Goal: Information Seeking & Learning: Learn about a topic

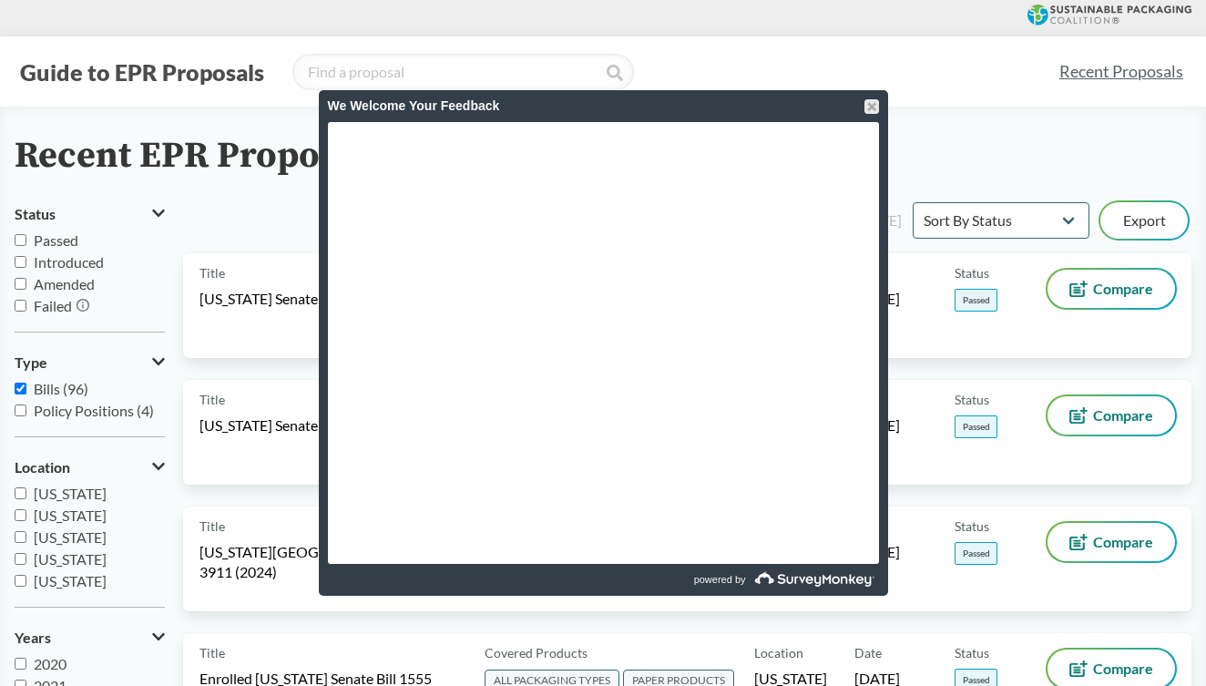
select select "Sort By Status"
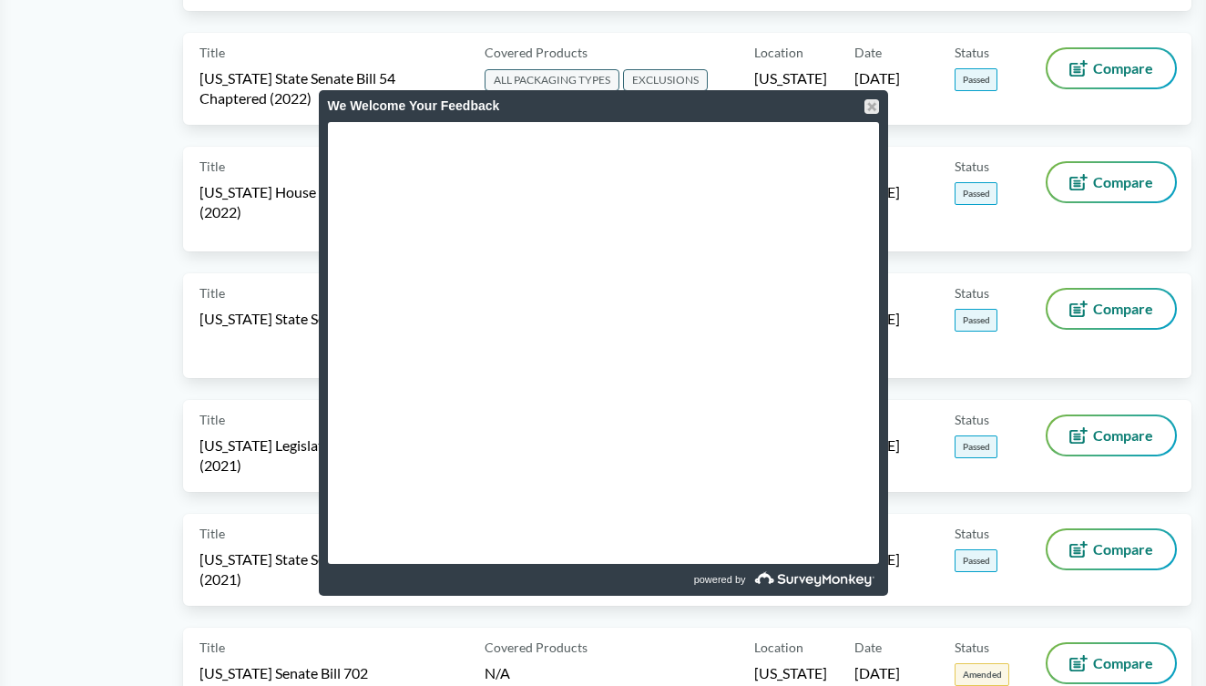
click at [879, 107] on div "We Welcome Your Feedback" at bounding box center [603, 106] width 569 height 32
click at [866, 109] on div at bounding box center [871, 106] width 15 height 15
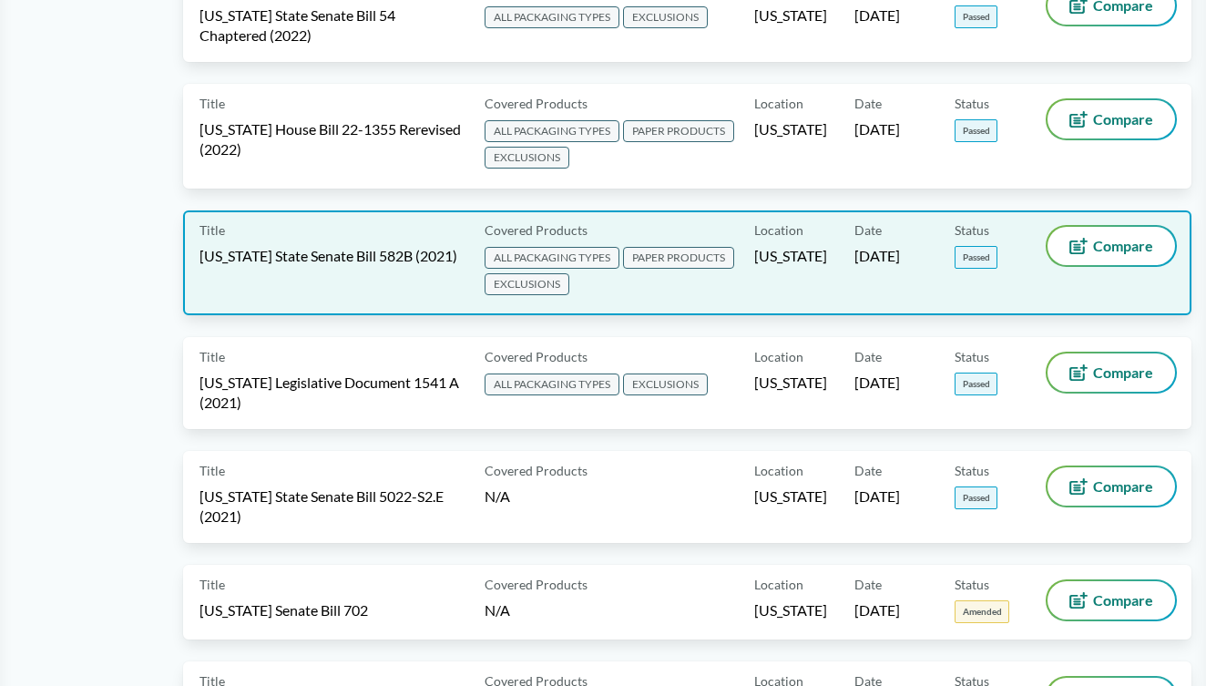
scroll to position [1032, 0]
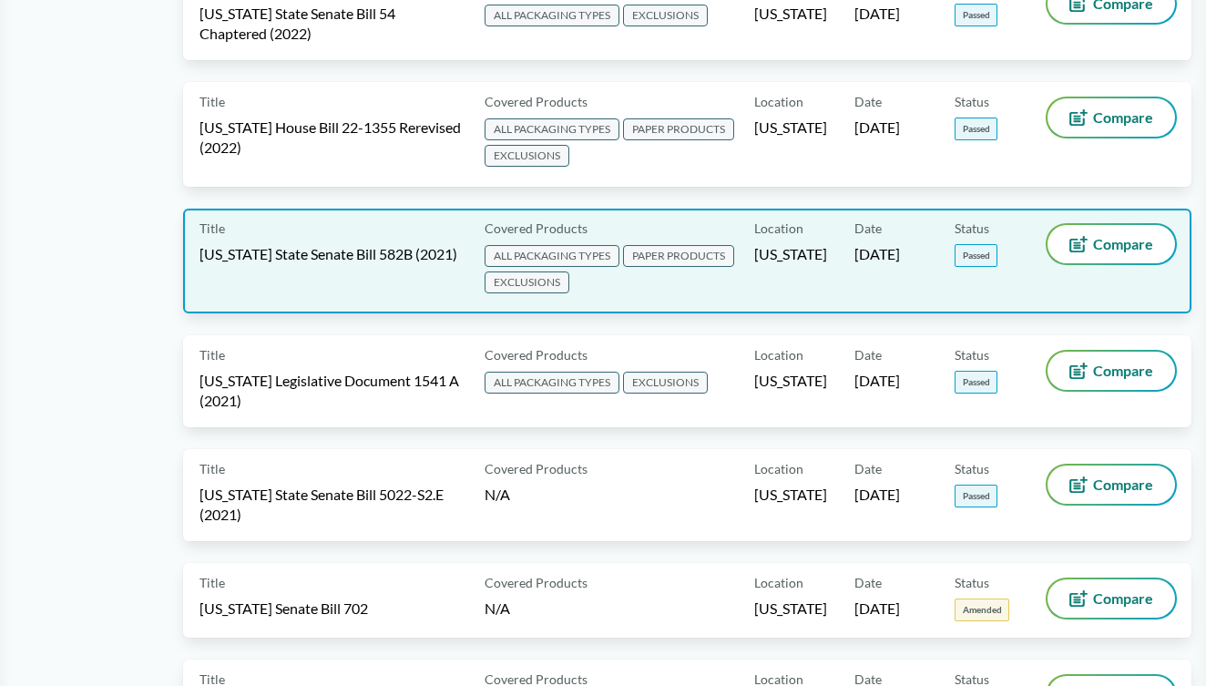
click at [630, 283] on span "ALL PACKAGING TYPES PAPER PRODUCTS EXCLUSIONS" at bounding box center [616, 270] width 263 height 53
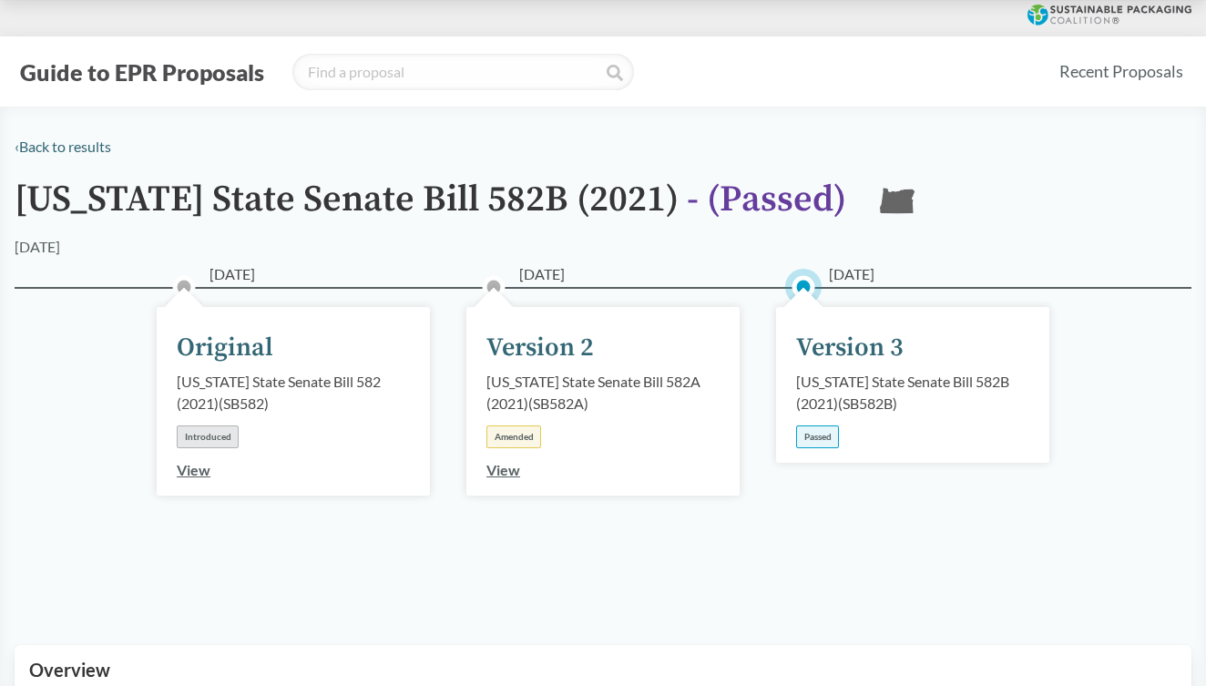
click at [985, 365] on div "[DATE] Version 3 [US_STATE] State Senate Bill 582B (2021) ( SB582B ) Passed" at bounding box center [912, 385] width 273 height 156
click at [813, 434] on div "Passed" at bounding box center [817, 436] width 43 height 23
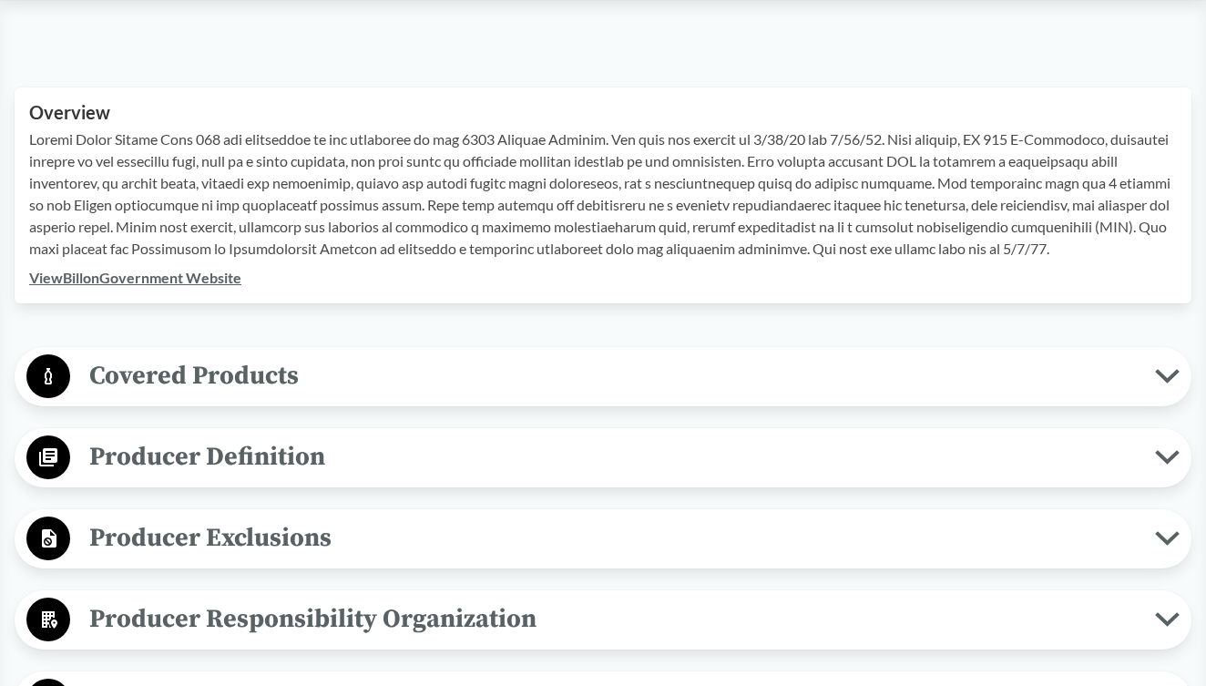
scroll to position [558, 0]
click at [878, 375] on span "Covered Products" at bounding box center [612, 374] width 1085 height 41
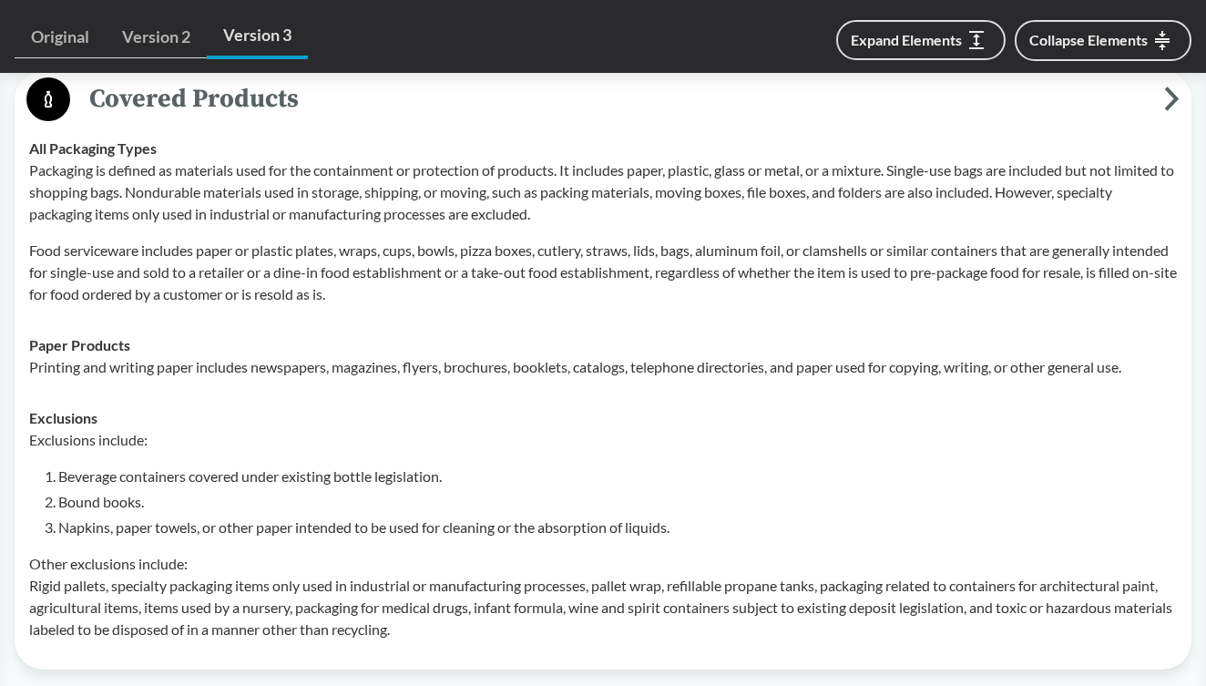
scroll to position [838, 0]
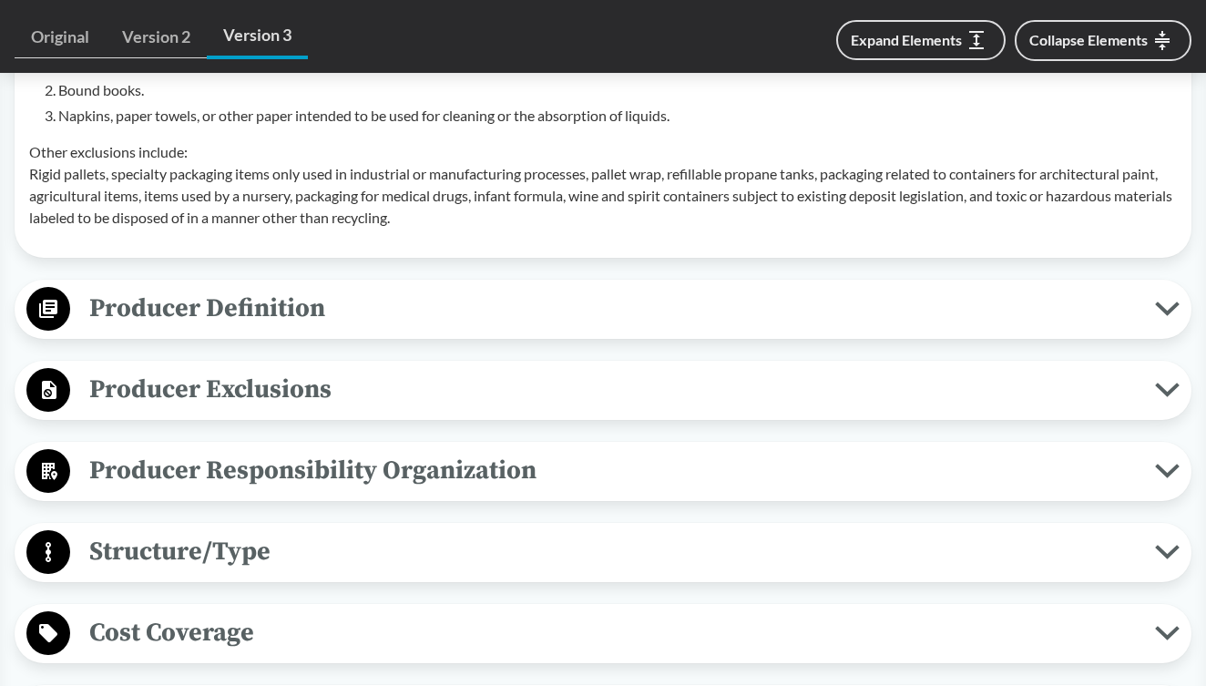
click at [859, 478] on span "Producer Responsibility Organization" at bounding box center [612, 470] width 1085 height 41
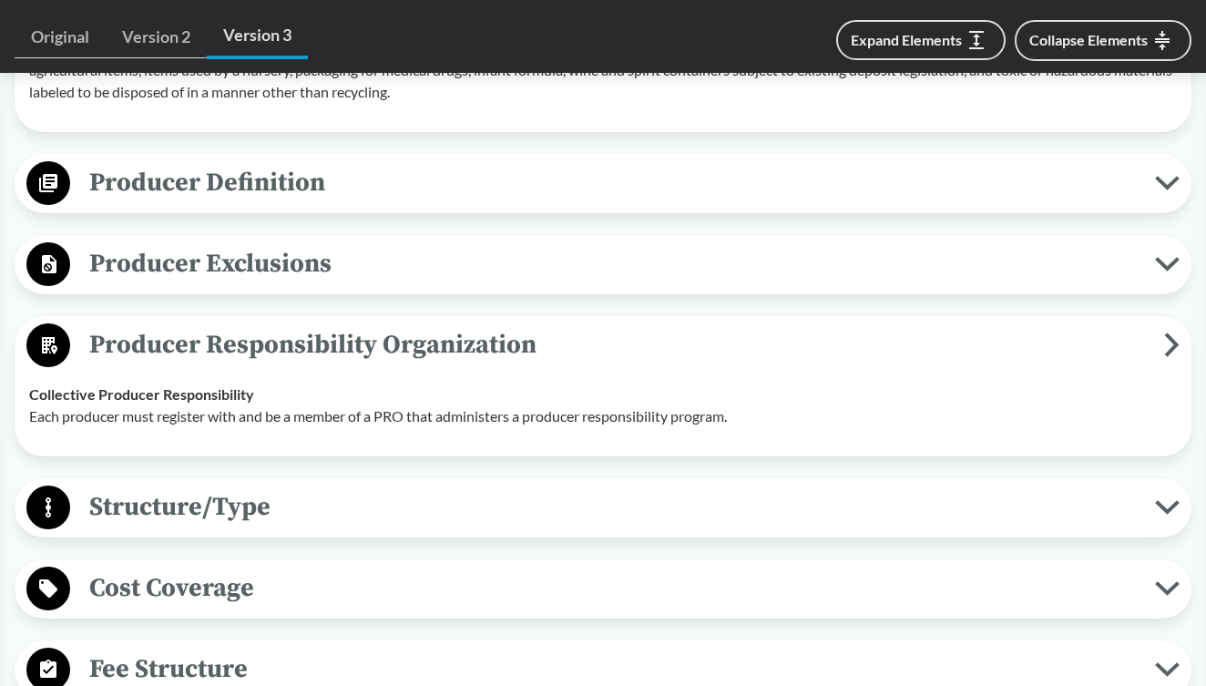
scroll to position [1373, 0]
click at [811, 530] on button "Structure/Type" at bounding box center [603, 507] width 1164 height 46
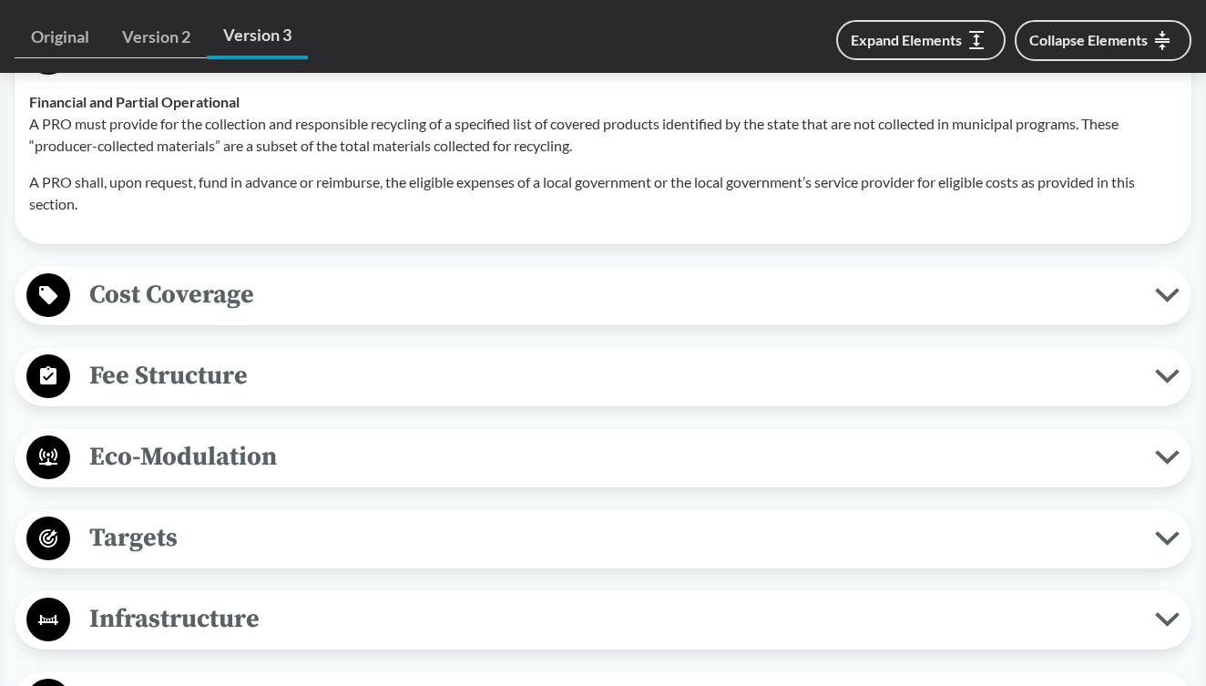
scroll to position [1827, 0]
click at [799, 380] on span "Fee Structure" at bounding box center [612, 374] width 1085 height 41
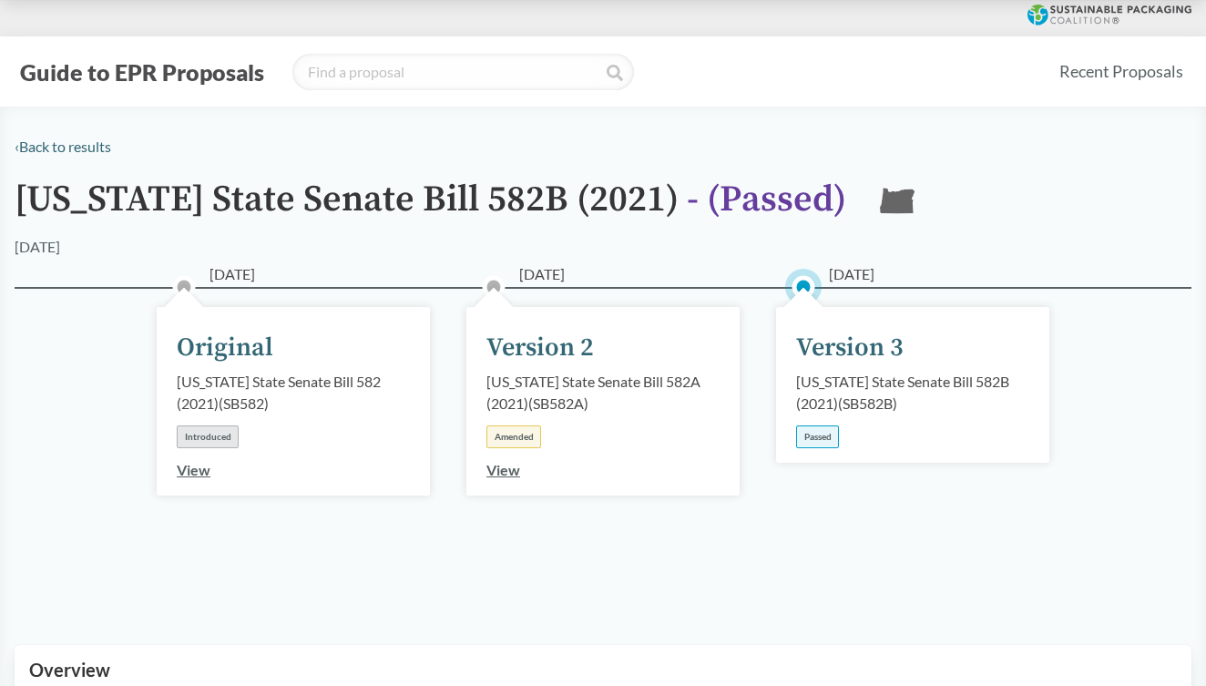
scroll to position [0, 0]
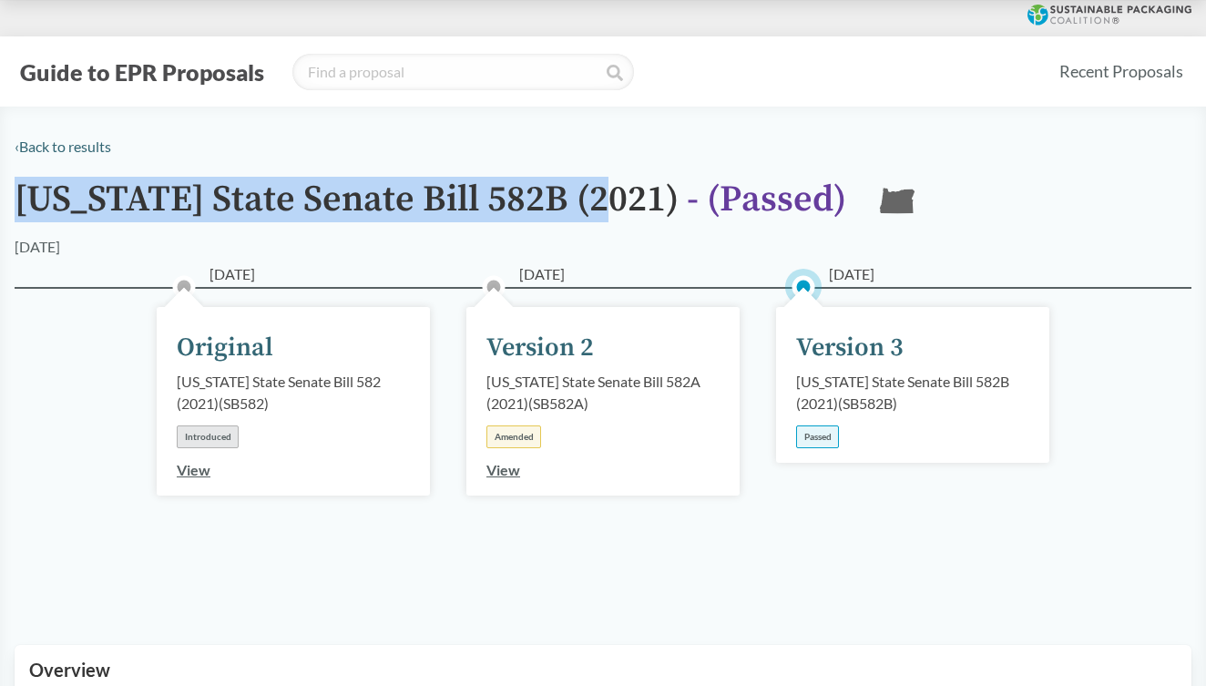
drag, startPoint x: 11, startPoint y: 195, endPoint x: 601, endPoint y: 196, distance: 590.2
copy h1 "[US_STATE] State Senate Bill 582B (2021)"
